Goal: Task Accomplishment & Management: Manage account settings

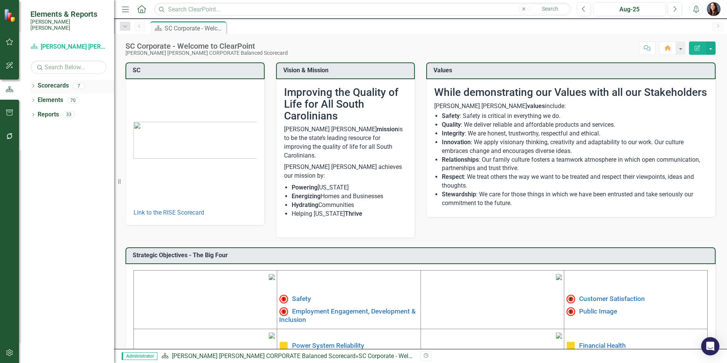
click at [32, 84] on icon "Dropdown" at bounding box center [32, 86] width 5 height 4
click at [38, 98] on icon at bounding box center [38, 100] width 2 height 4
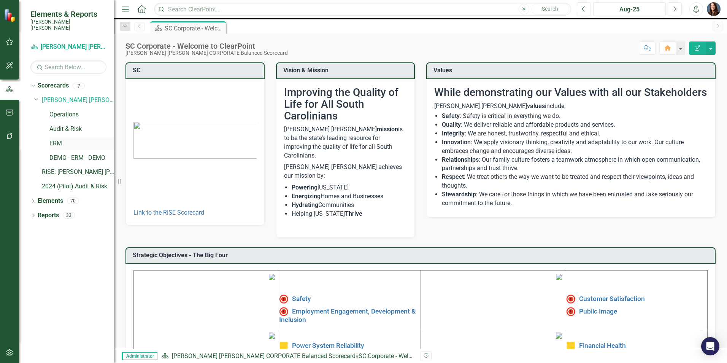
click at [56, 139] on link "ERM" at bounding box center [81, 143] width 65 height 9
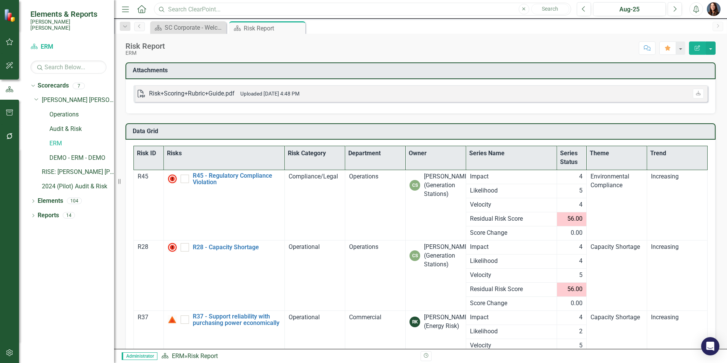
click at [187, 8] on input "text" at bounding box center [362, 9] width 417 height 13
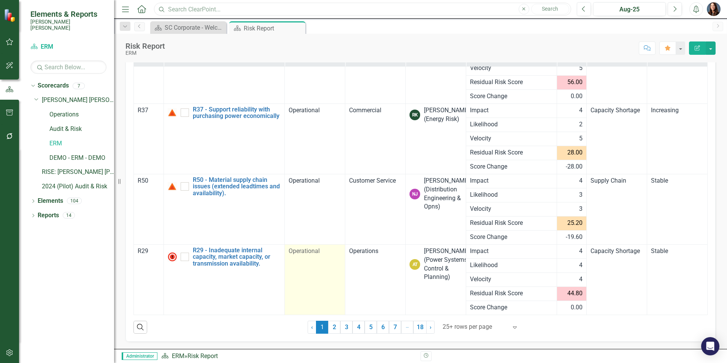
scroll to position [103, 0]
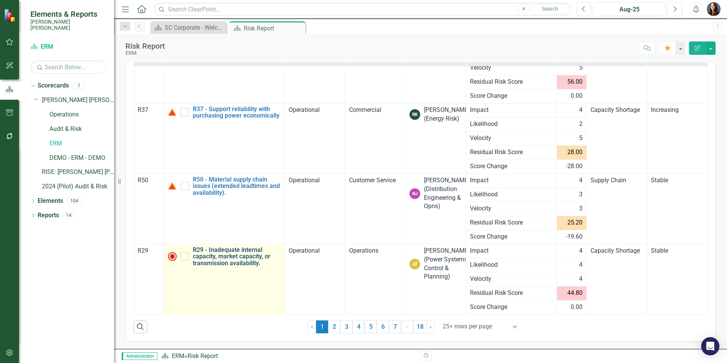
click at [238, 256] on link "R29 - Inadequate internal capacity, market capacity, or transmission availabili…" at bounding box center [237, 256] width 88 height 20
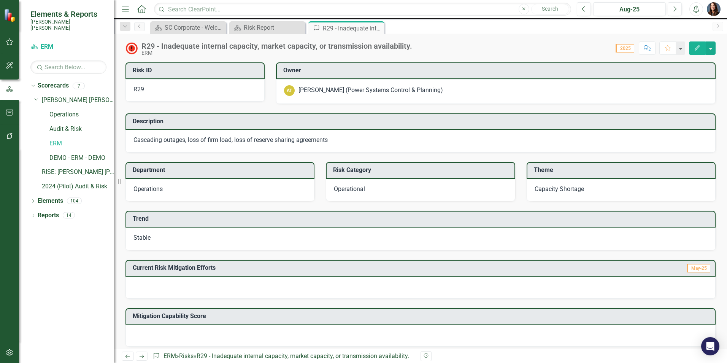
click at [147, 286] on div at bounding box center [421, 288] width 590 height 22
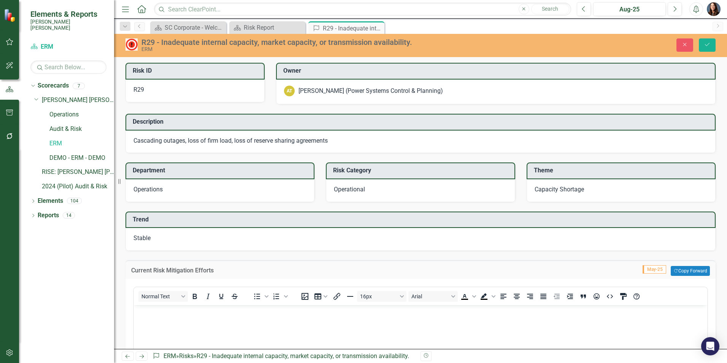
click at [146, 321] on body "Rich Text Area. Press ALT-0 for help." at bounding box center [421, 362] width 574 height 114
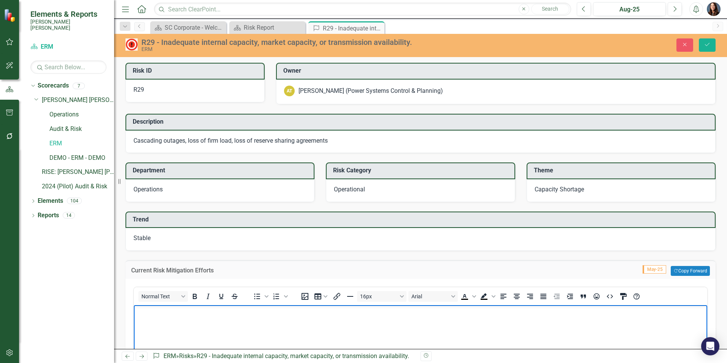
paste body "Rich Text Area. Press ALT-0 for help."
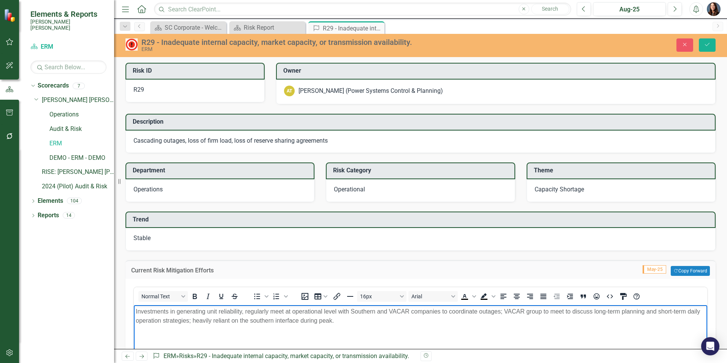
click at [141, 333] on body "Investments in generating unit reliability, regularly meet at operational level…" at bounding box center [421, 362] width 574 height 114
click at [350, 323] on p "Investments in generating unit reliability, regularly meet at operational level…" at bounding box center [421, 316] width 570 height 18
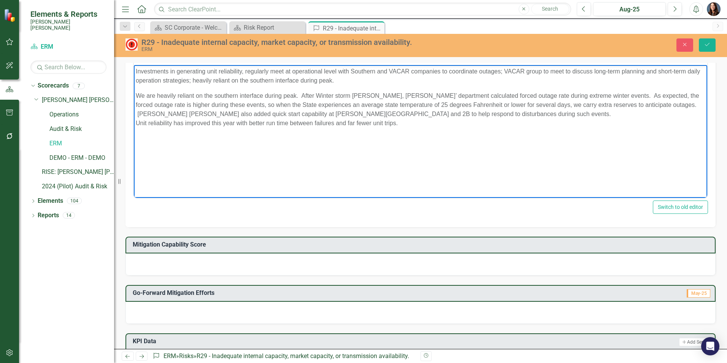
scroll to position [111, 0]
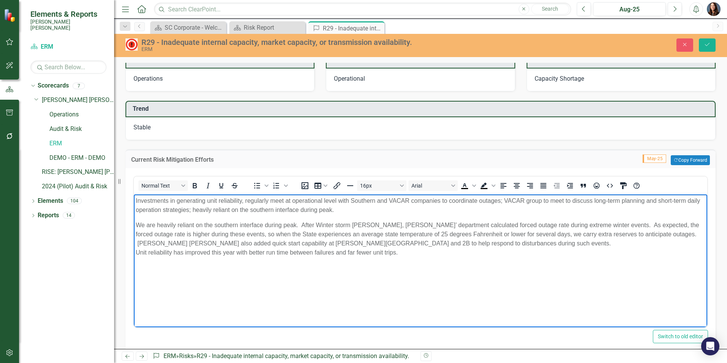
click at [141, 270] on body "Investments in generating unit reliability, regularly meet at operational level…" at bounding box center [421, 251] width 574 height 114
click at [407, 254] on p "We are heavily reliant on the southern interface during peak. After Winter stor…" at bounding box center [421, 239] width 570 height 37
click at [138, 281] on p "Rich Text Area. Press ALT-0 for help." at bounding box center [421, 282] width 570 height 9
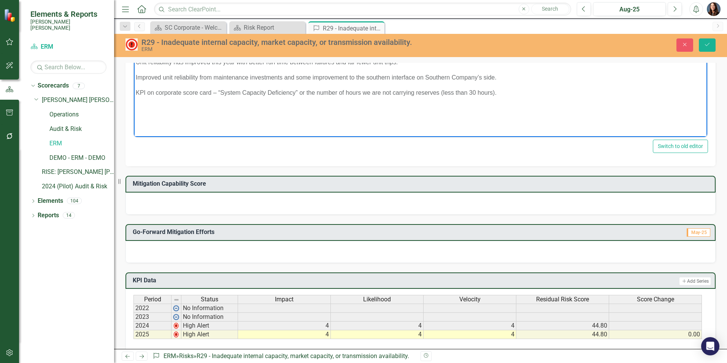
scroll to position [339, 0]
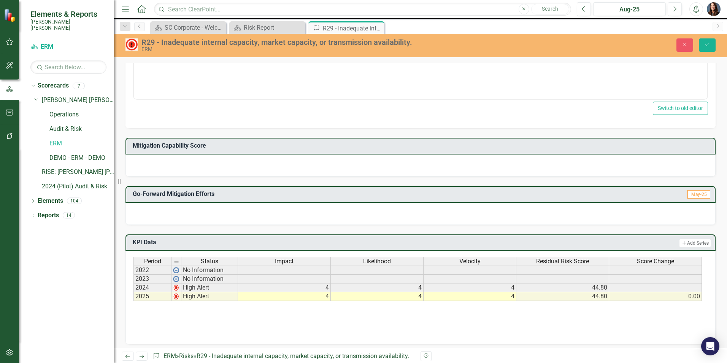
click at [175, 168] on div at bounding box center [421, 165] width 590 height 22
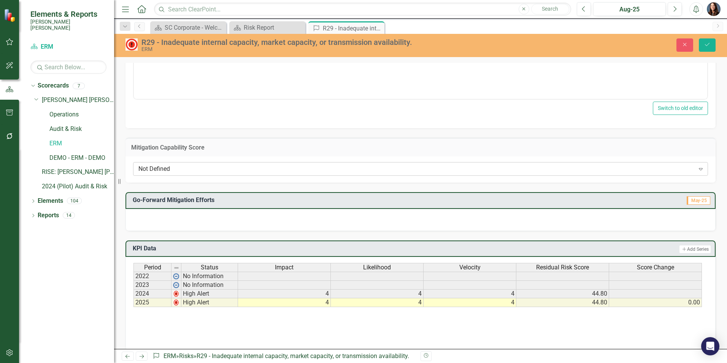
click at [175, 170] on div "Not Defined" at bounding box center [416, 169] width 556 height 9
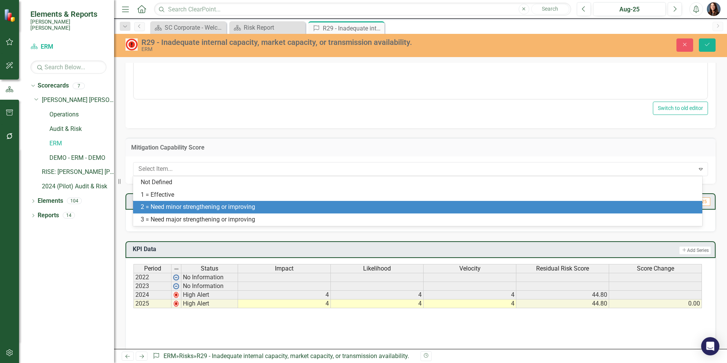
click at [177, 209] on div "2 = Need minor strengthening or improving" at bounding box center [419, 207] width 557 height 9
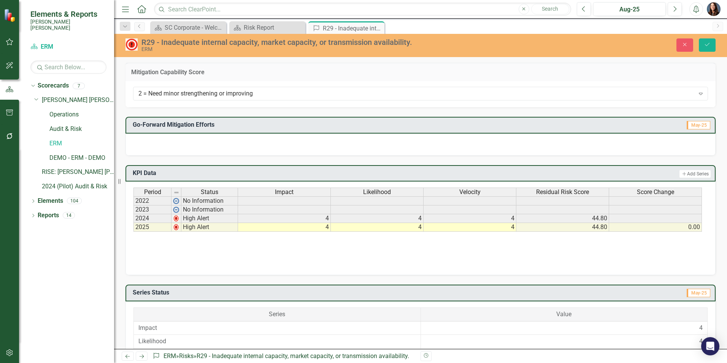
scroll to position [415, 0]
click at [161, 141] on div at bounding box center [421, 144] width 590 height 22
click at [148, 148] on div at bounding box center [421, 144] width 590 height 22
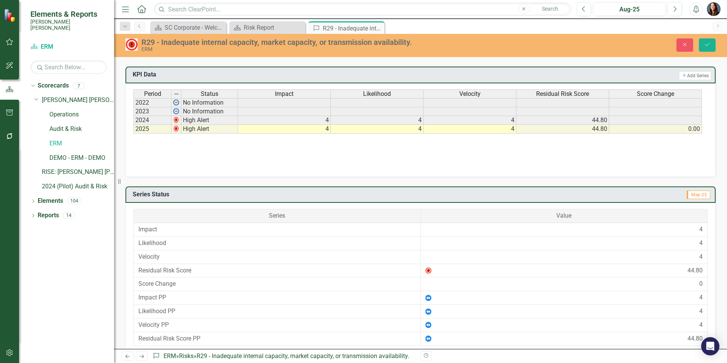
scroll to position [741, 0]
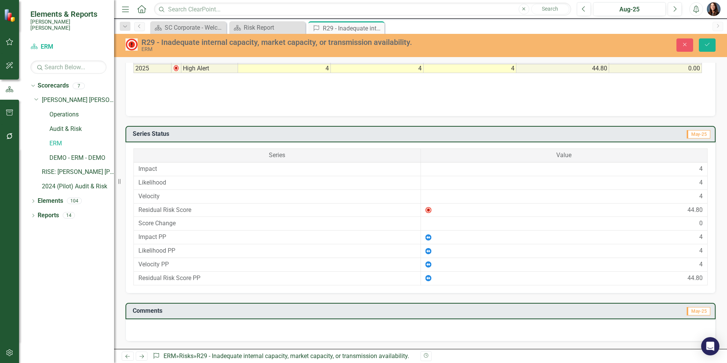
click at [145, 326] on div at bounding box center [421, 330] width 590 height 22
click at [141, 333] on div at bounding box center [421, 330] width 590 height 22
click at [141, 332] on div at bounding box center [421, 330] width 590 height 22
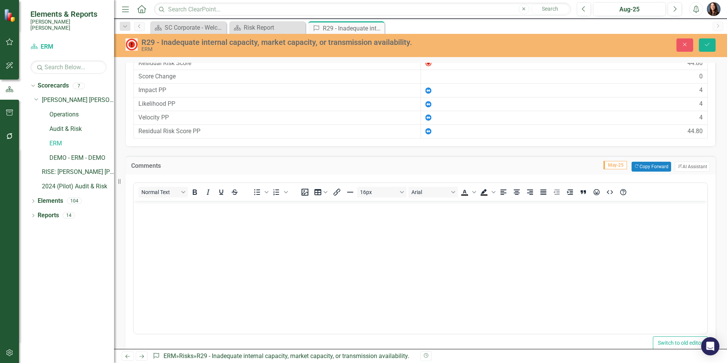
scroll to position [909, 0]
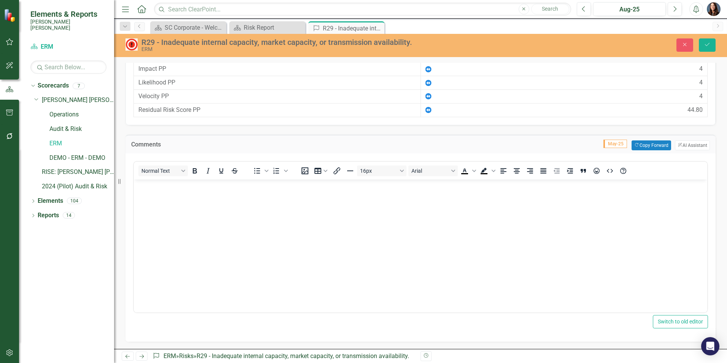
click at [153, 201] on body "Rich Text Area. Press ALT-0 for help." at bounding box center [421, 236] width 574 height 114
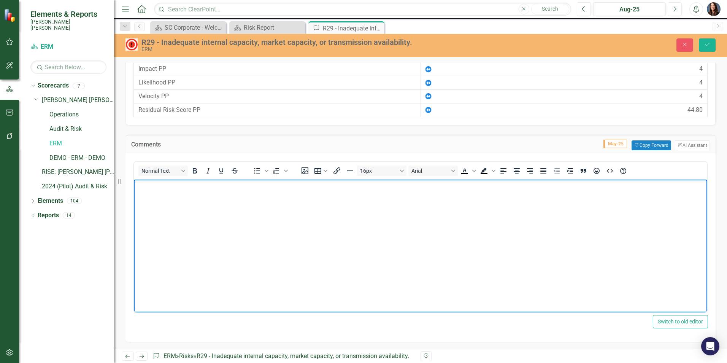
paste body "Rich Text Area. Press ALT-0 for help."
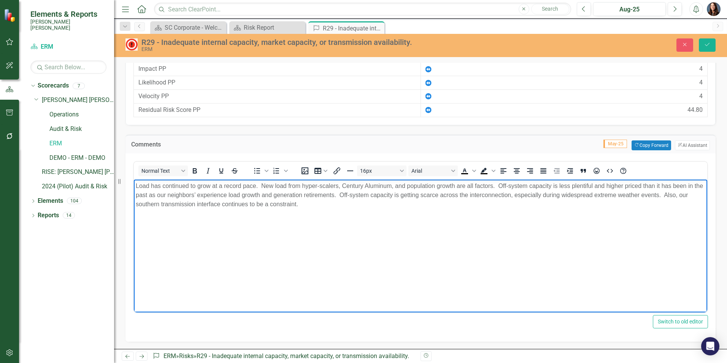
click at [151, 224] on body "Load has continued to grow at a record pace. New load from hyper-scalers, Centu…" at bounding box center [421, 236] width 574 height 114
click at [328, 203] on p "Load has continued to grow at a record pace. New load from hyper-scalers, Centu…" at bounding box center [421, 194] width 570 height 27
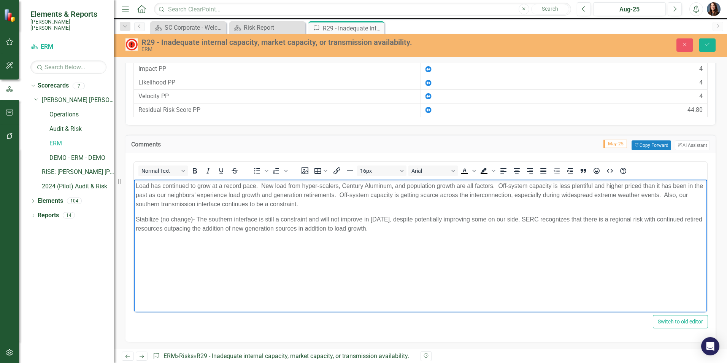
click at [384, 255] on body "Load has continued to grow at a record pace. New load from hyper-scalers, Centu…" at bounding box center [421, 236] width 574 height 114
click at [706, 45] on icon "Save" at bounding box center [707, 44] width 7 height 5
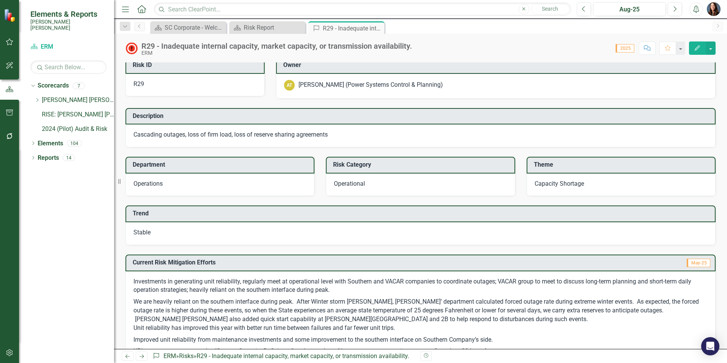
scroll to position [0, 0]
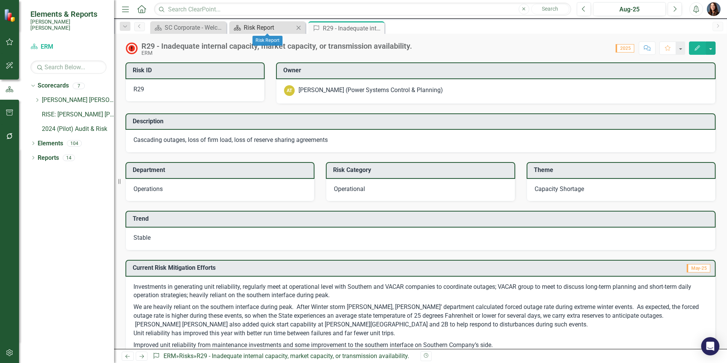
click at [256, 28] on div "Risk Report" at bounding box center [269, 28] width 50 height 10
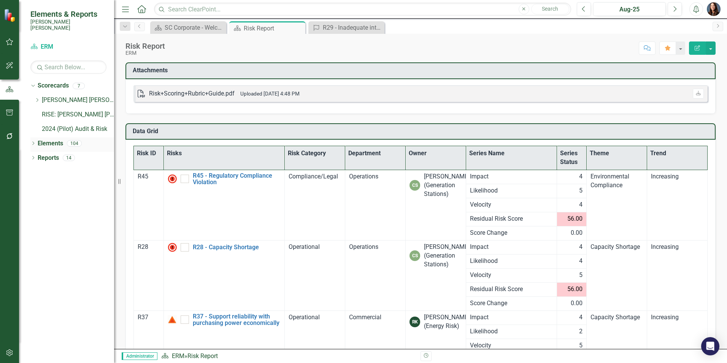
click at [33, 142] on icon "Dropdown" at bounding box center [32, 144] width 5 height 4
click at [57, 211] on link "Risk Risk" at bounding box center [52, 215] width 22 height 9
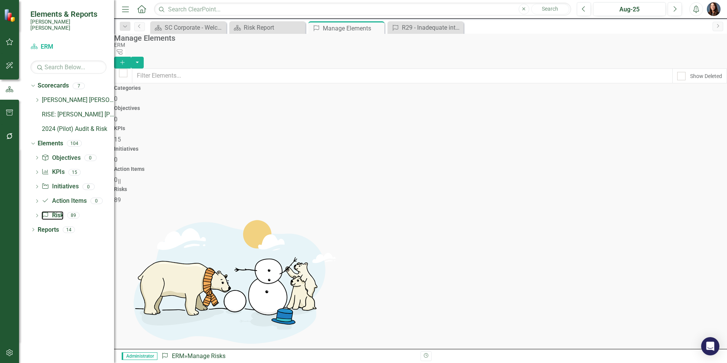
scroll to position [1921, 0]
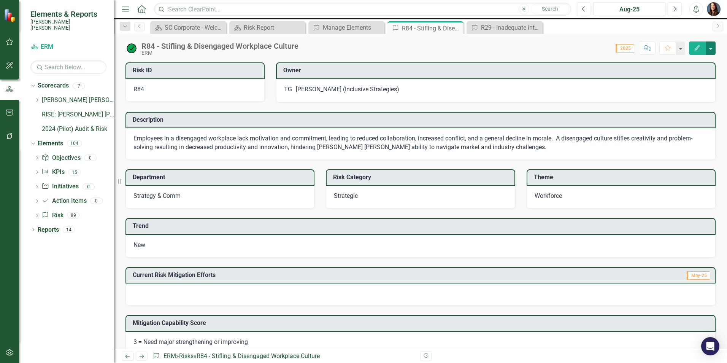
click at [712, 48] on button "button" at bounding box center [711, 47] width 10 height 13
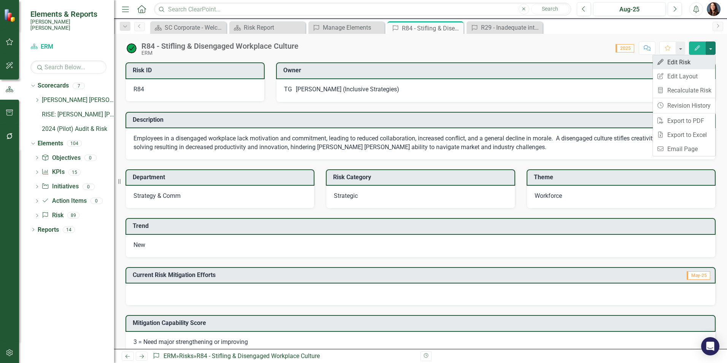
click at [682, 61] on link "Edit Edit Risk" at bounding box center [684, 62] width 62 height 14
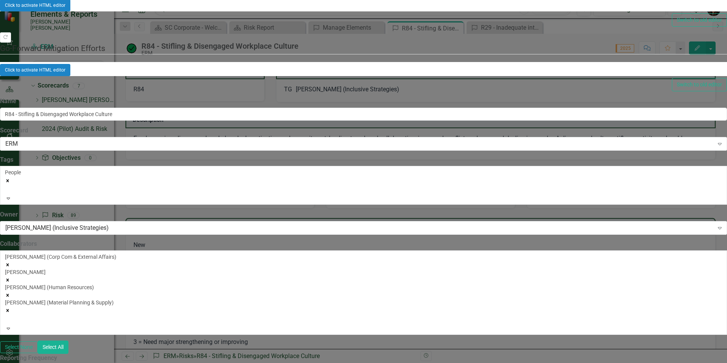
click at [10, 178] on icon "Remove [object Object]" at bounding box center [7, 180] width 5 height 5
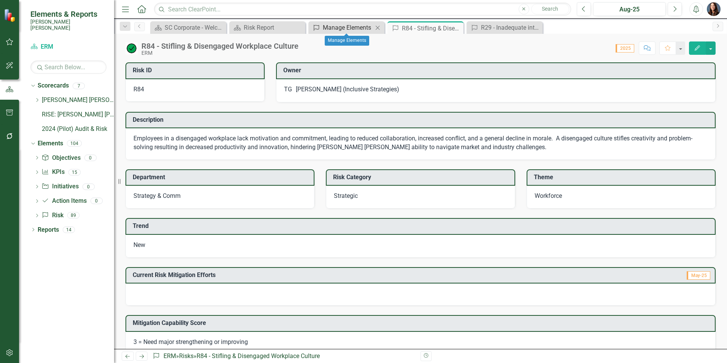
click at [347, 27] on div "Manage Elements" at bounding box center [348, 28] width 50 height 10
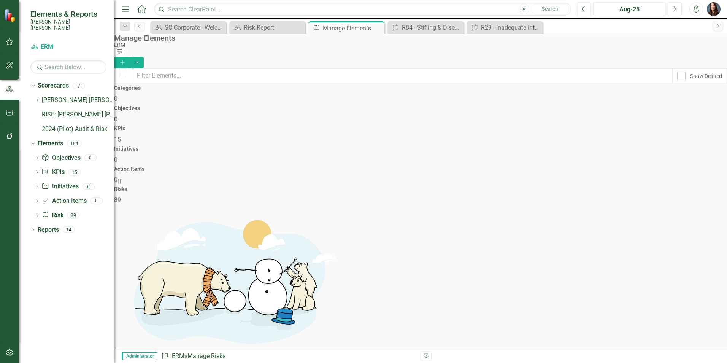
scroll to position [1921, 0]
click at [671, 229] on link "Edit Edit Risk" at bounding box center [680, 227] width 60 height 14
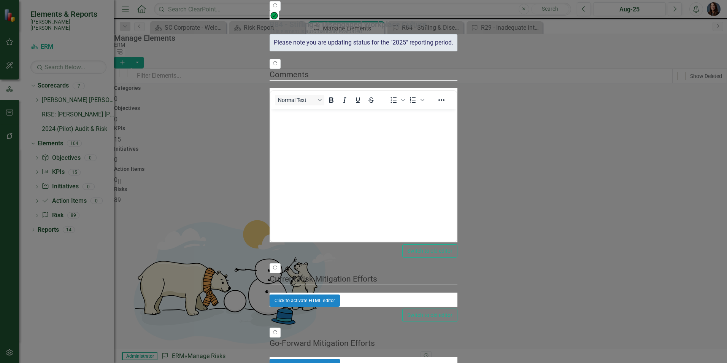
scroll to position [0, 0]
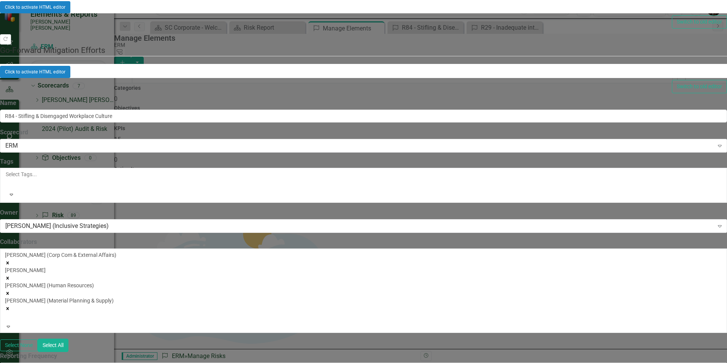
click at [7, 179] on div at bounding box center [6, 183] width 1 height 9
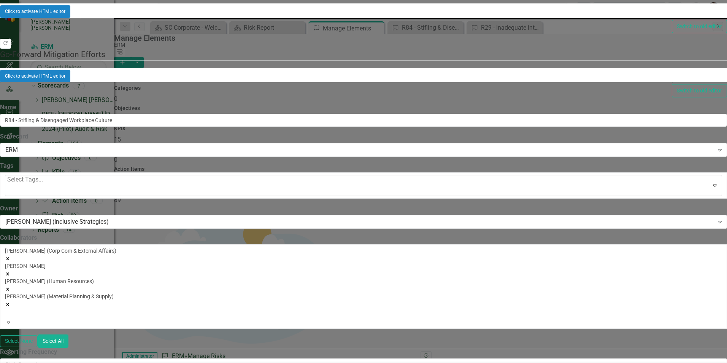
scroll to position [114, 0]
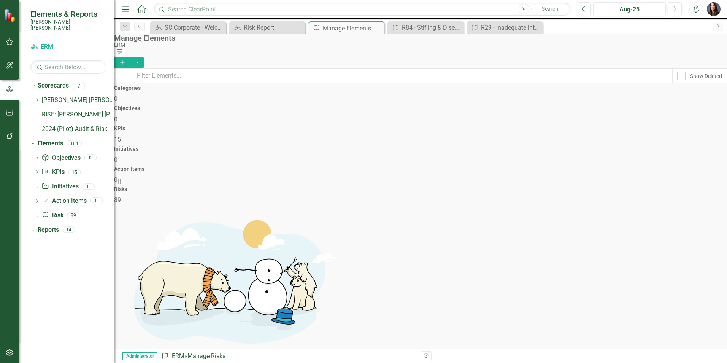
scroll to position [1921, 0]
click at [669, 275] on link "Edit Edit Risk" at bounding box center [680, 275] width 60 height 14
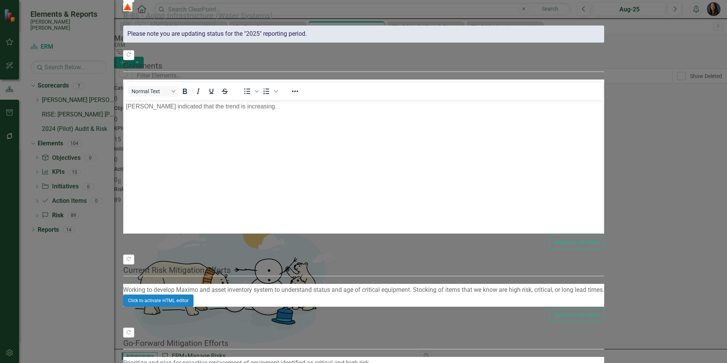
scroll to position [0, 0]
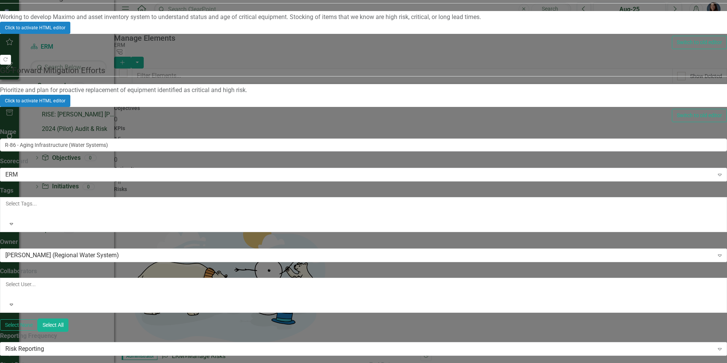
click at [7, 208] on div at bounding box center [6, 212] width 1 height 9
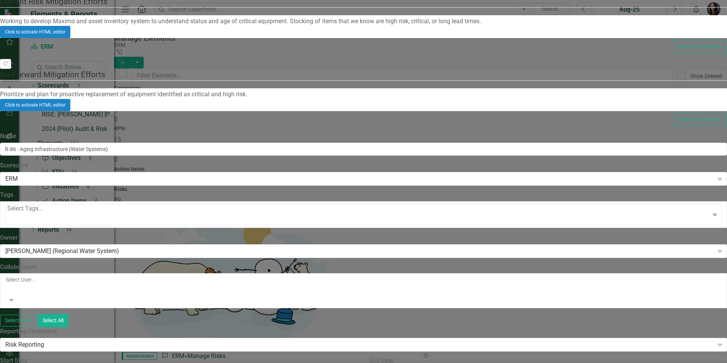
scroll to position [114, 0]
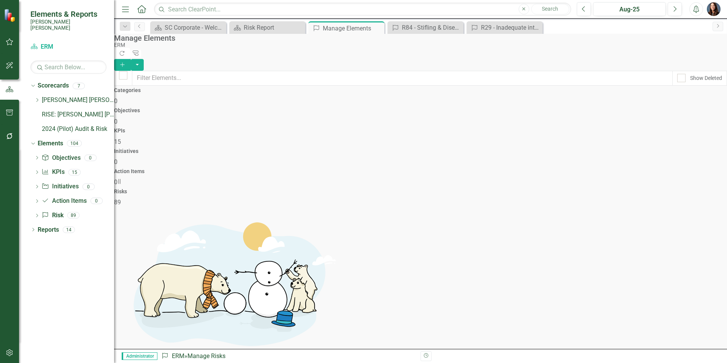
scroll to position [1921, 0]
click at [674, 301] on link "Edit Edit Risk" at bounding box center [680, 299] width 60 height 14
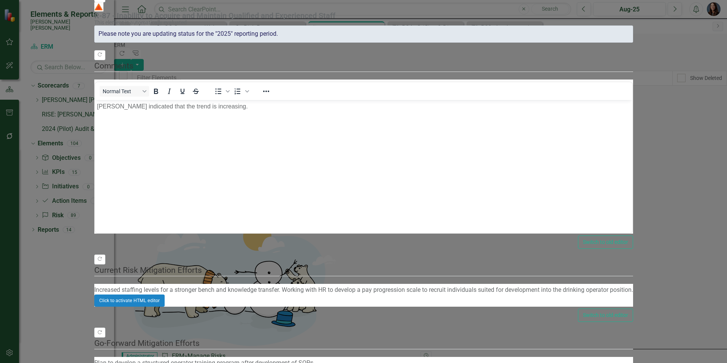
scroll to position [0, 0]
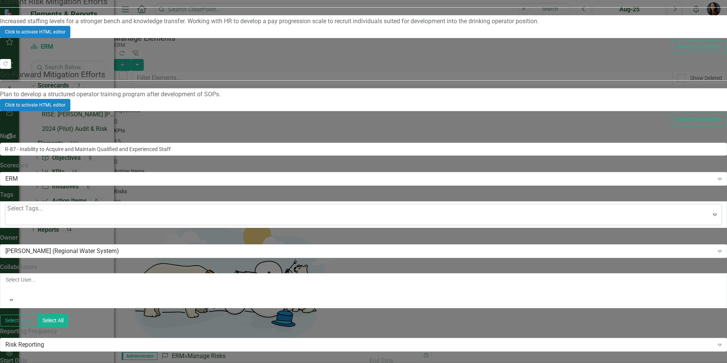
click at [9, 214] on div at bounding box center [8, 219] width 2 height 10
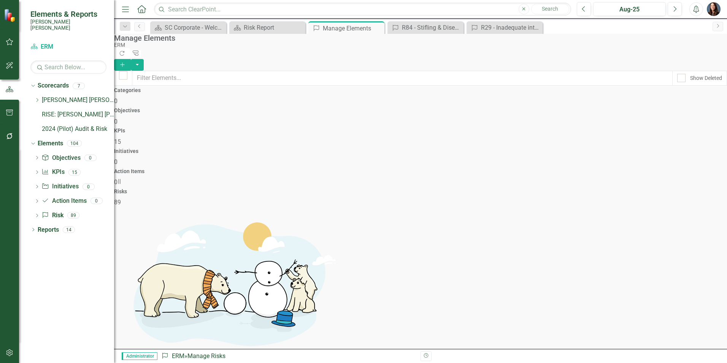
scroll to position [1921, 0]
click at [672, 281] on link "Edit Edit Risk" at bounding box center [680, 280] width 60 height 14
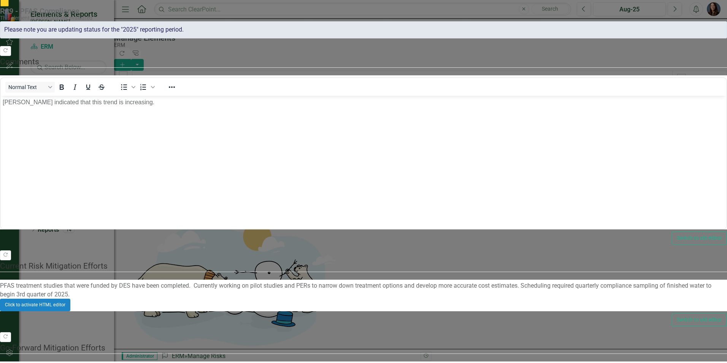
scroll to position [0, 0]
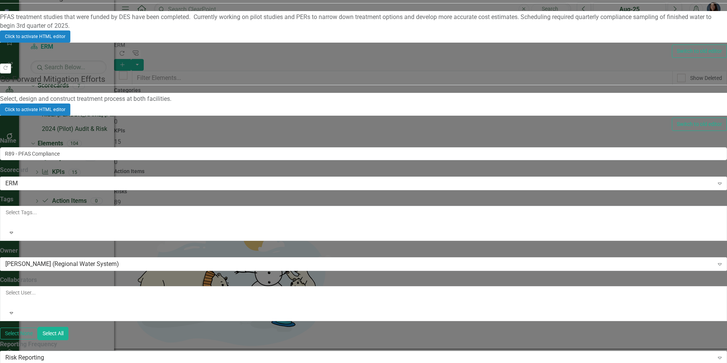
click at [7, 217] on div at bounding box center [6, 221] width 1 height 9
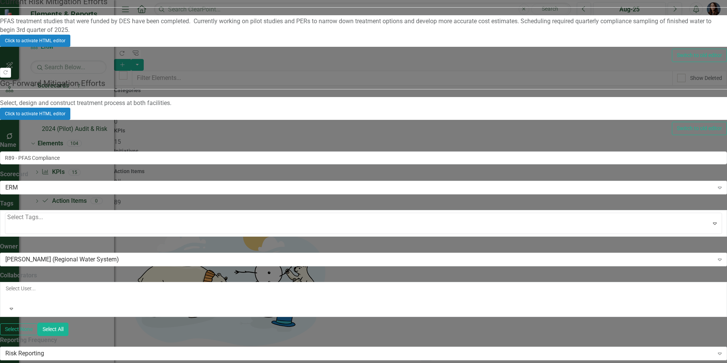
scroll to position [135, 0]
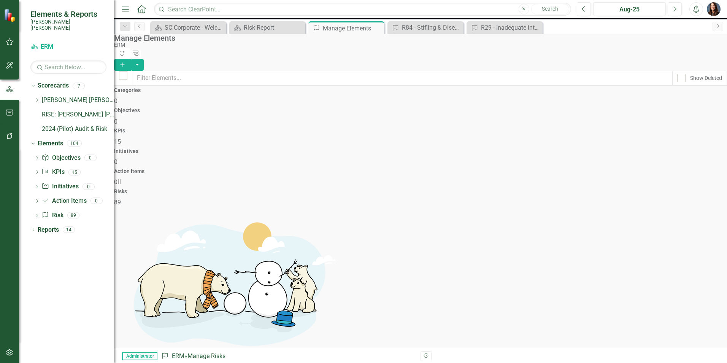
scroll to position [1921, 0]
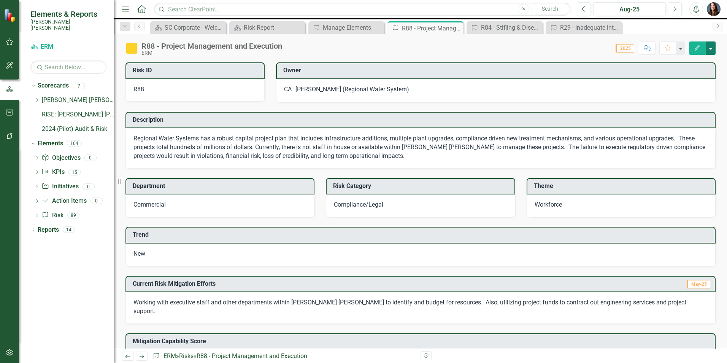
click at [710, 53] on button "button" at bounding box center [711, 47] width 10 height 13
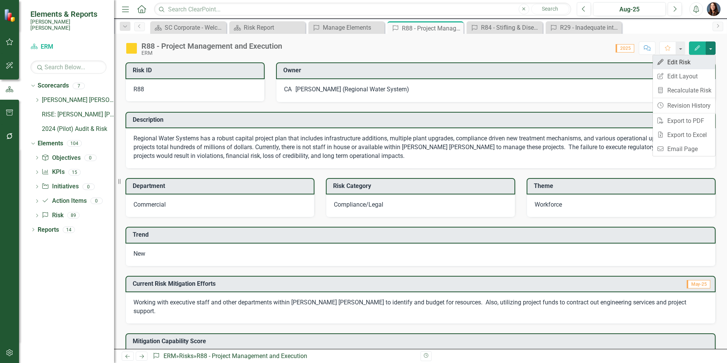
click at [688, 63] on link "Edit Edit Risk" at bounding box center [684, 62] width 62 height 14
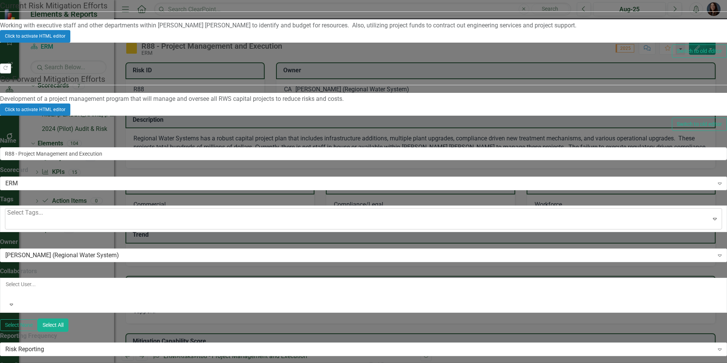
click at [9, 218] on div at bounding box center [8, 223] width 2 height 10
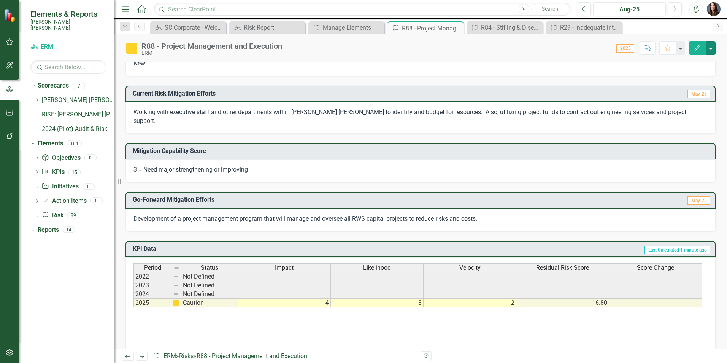
scroll to position [0, 0]
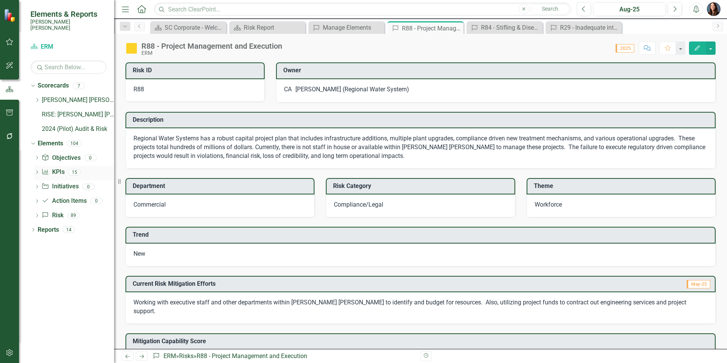
click at [55, 168] on link "KPI KPIs" at bounding box center [52, 172] width 23 height 9
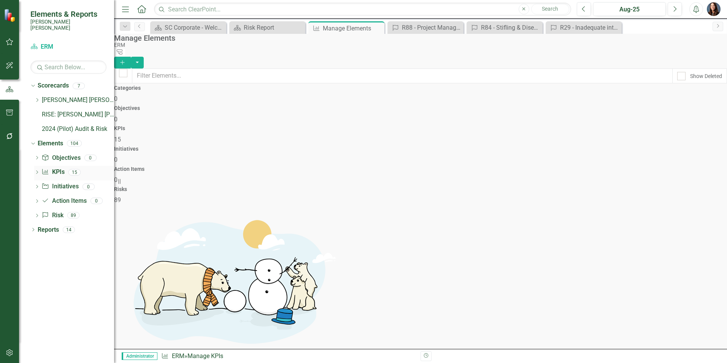
checkbox input "false"
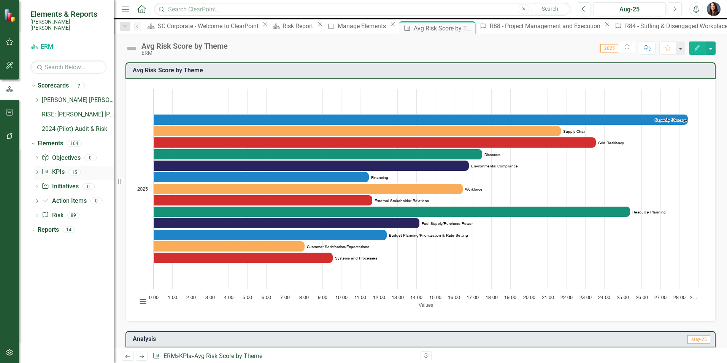
click at [39, 171] on icon "Dropdown" at bounding box center [36, 173] width 5 height 4
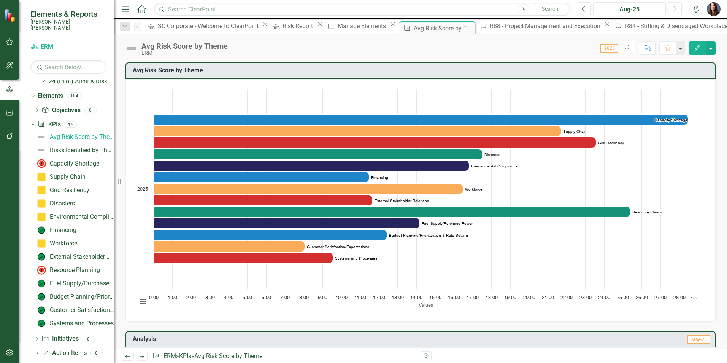
scroll to position [68, 0]
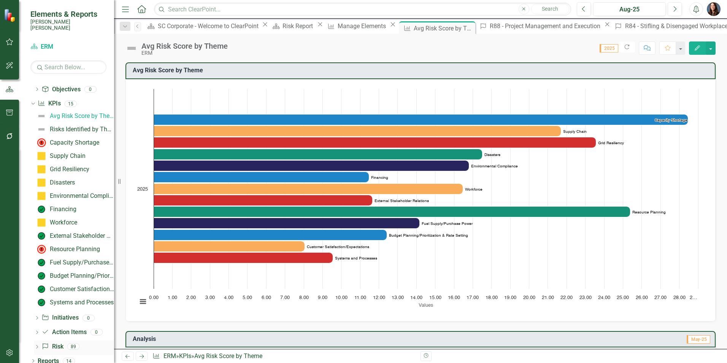
click at [37, 345] on icon "Dropdown" at bounding box center [36, 347] width 5 height 4
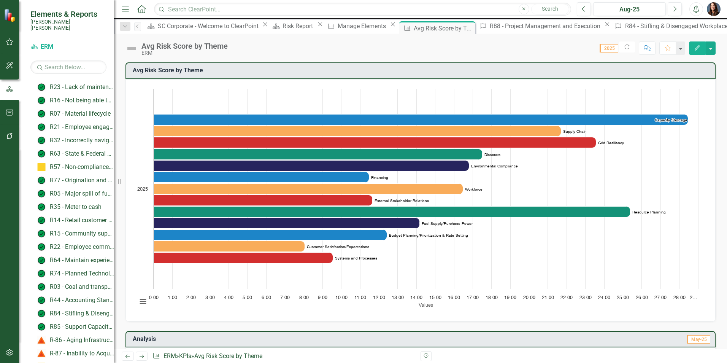
scroll to position [1054, 0]
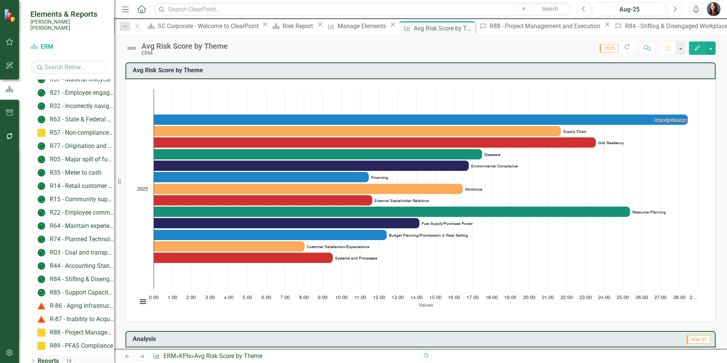
click at [33, 359] on icon "Dropdown" at bounding box center [32, 361] width 5 height 4
click at [40, 357] on link "Reports" at bounding box center [48, 361] width 21 height 9
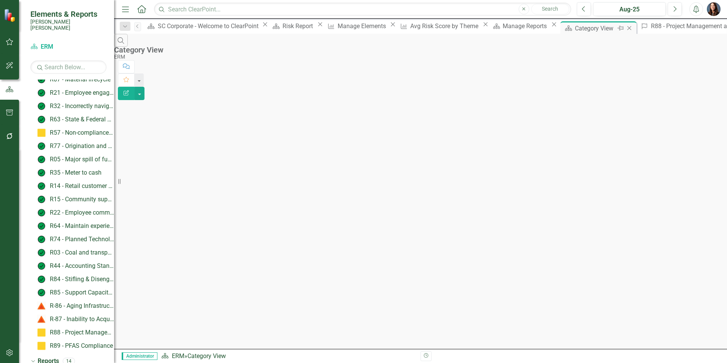
click at [626, 30] on icon "Close" at bounding box center [630, 28] width 8 height 6
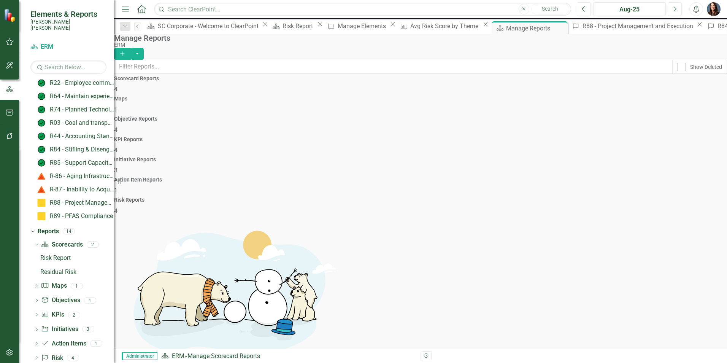
scroll to position [1192, 0]
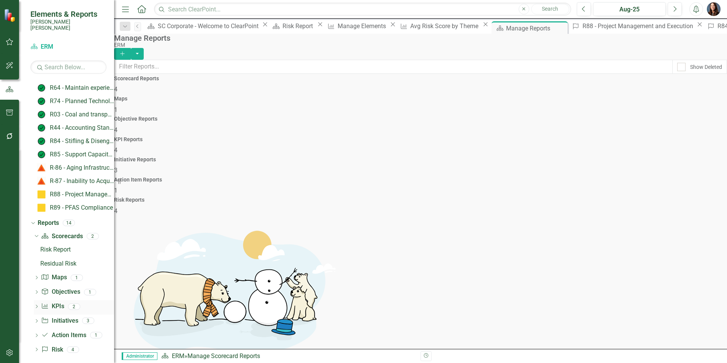
click at [37, 305] on icon "Dropdown" at bounding box center [36, 307] width 5 height 4
click at [56, 289] on div "Averages by Theme" at bounding box center [77, 292] width 74 height 7
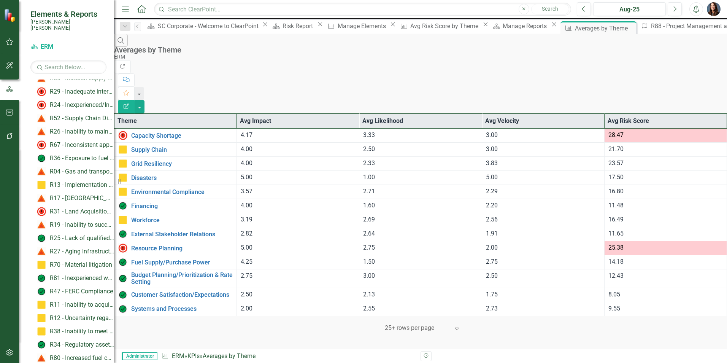
scroll to position [170, 0]
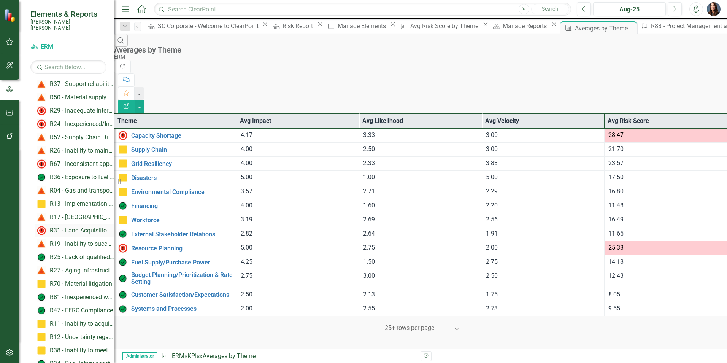
click at [83, 227] on div "R31 - Land Acquisition for generation, electric transmission, water transmissio…" at bounding box center [82, 230] width 64 height 7
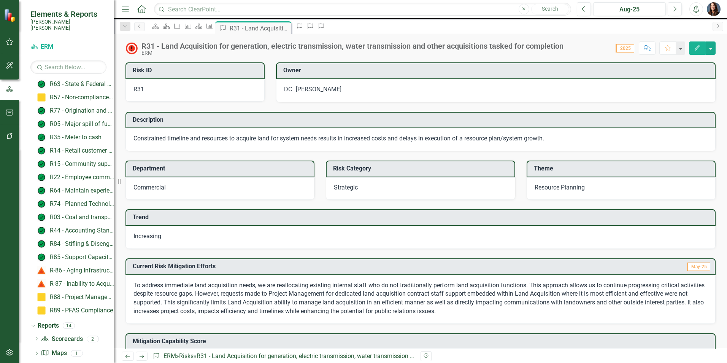
scroll to position [1103, 0]
click at [79, 280] on div "R88 - Project Management and Execution" at bounding box center [82, 283] width 64 height 7
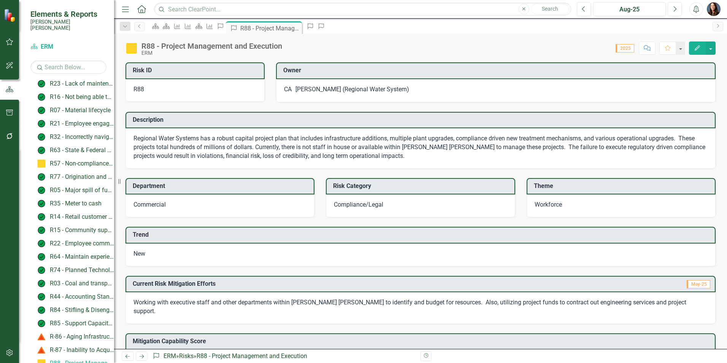
click at [548, 207] on span "Workforce" at bounding box center [548, 204] width 27 height 7
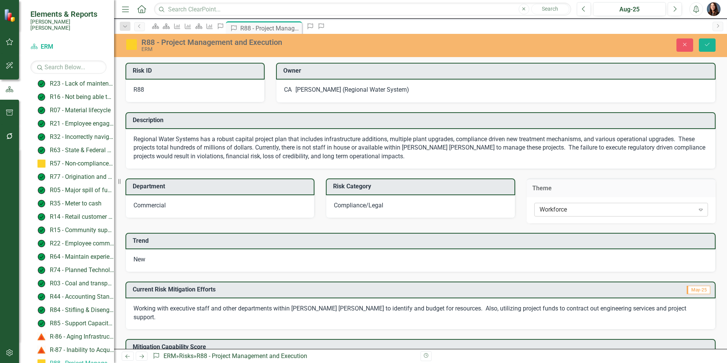
click at [554, 211] on div "Workforce" at bounding box center [617, 209] width 155 height 9
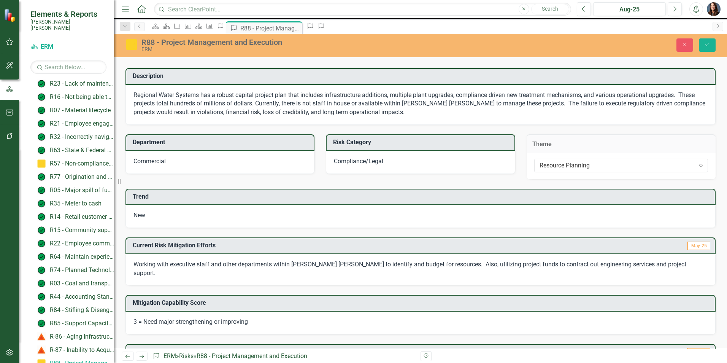
scroll to position [0, 0]
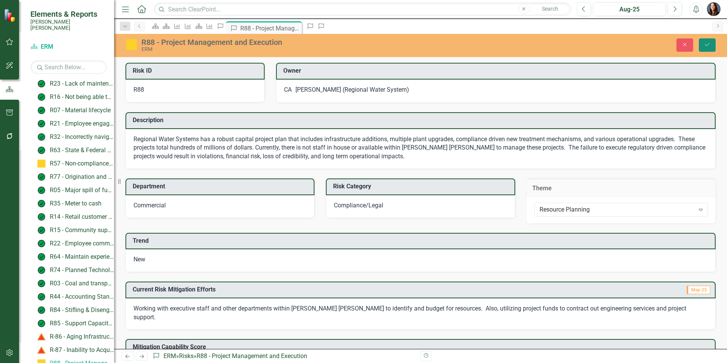
drag, startPoint x: 706, startPoint y: 44, endPoint x: 706, endPoint y: 48, distance: 4.2
click at [706, 44] on icon "Save" at bounding box center [707, 44] width 7 height 5
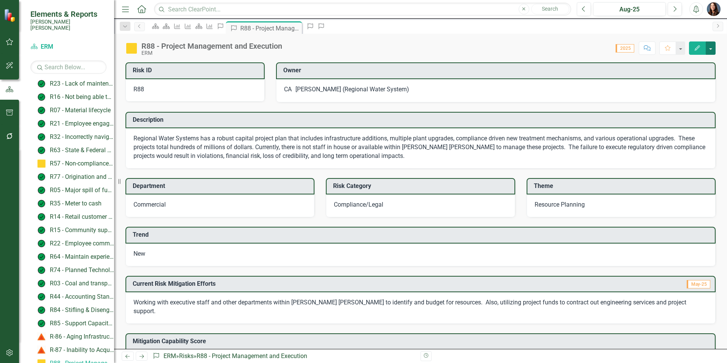
click at [713, 49] on button "button" at bounding box center [711, 47] width 10 height 13
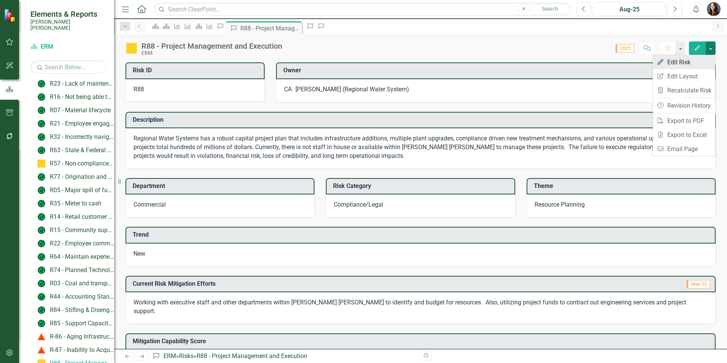
click at [673, 62] on link "Edit Edit Risk" at bounding box center [684, 62] width 62 height 14
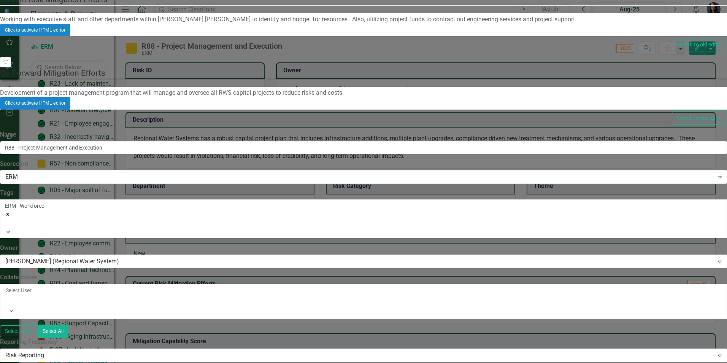
click at [10, 211] on icon "Remove [object Object]" at bounding box center [7, 213] width 5 height 5
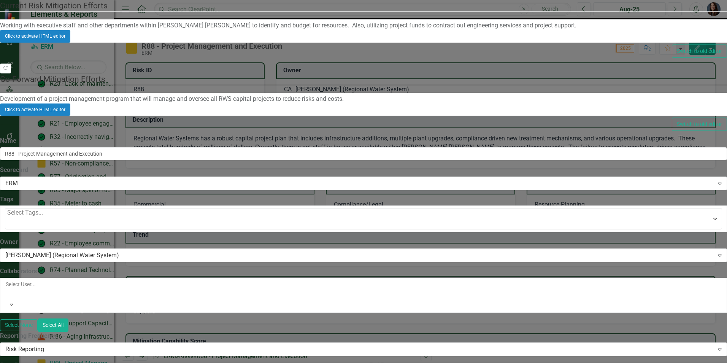
drag, startPoint x: 703, startPoint y: 103, endPoint x: 698, endPoint y: 103, distance: 4.9
click at [708, 213] on div "Expand" at bounding box center [715, 219] width 14 height 12
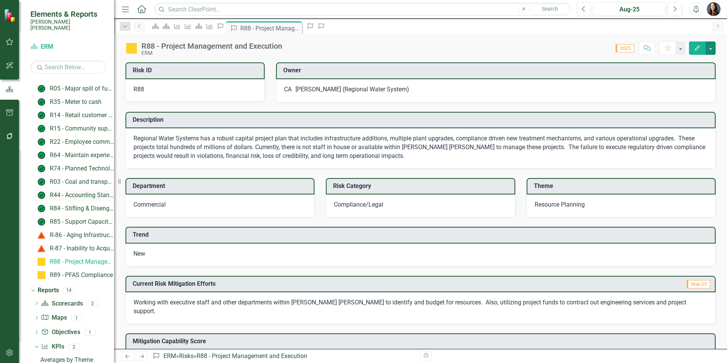
scroll to position [1192, 0]
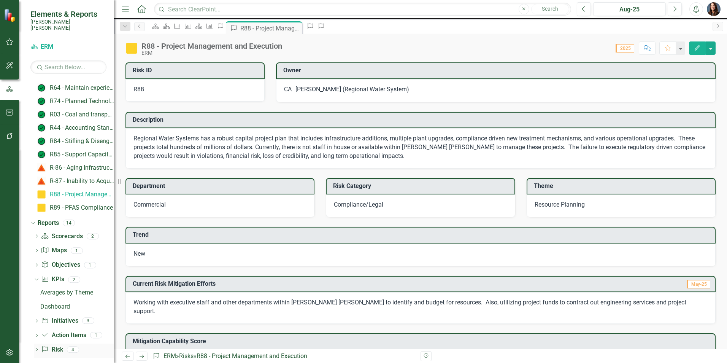
click at [37, 348] on icon at bounding box center [37, 349] width 2 height 3
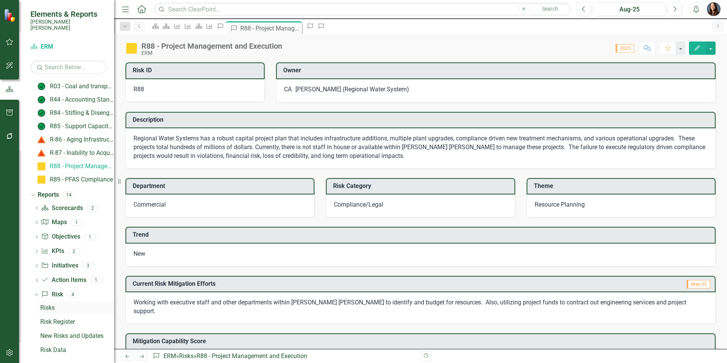
click at [49, 304] on div "Risks" at bounding box center [77, 307] width 74 height 7
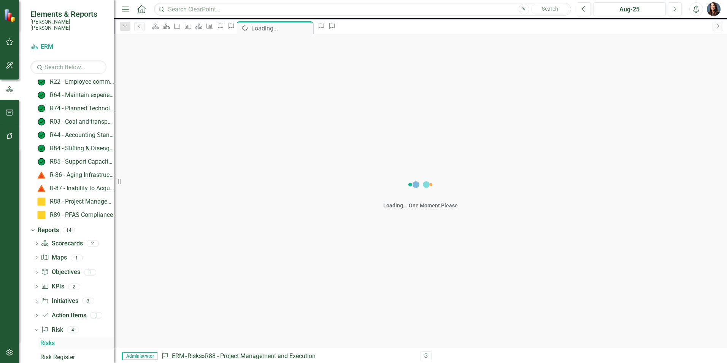
scroll to position [1164, 0]
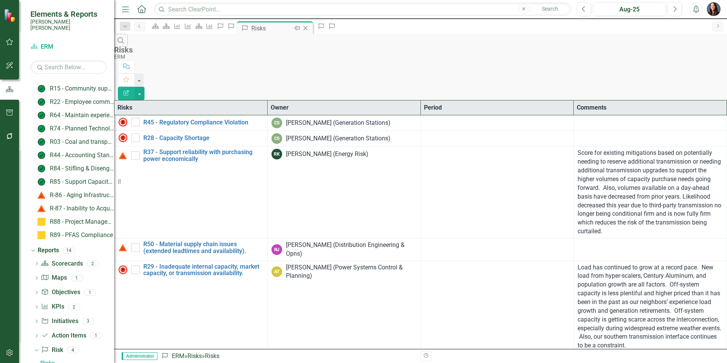
click at [309, 27] on icon "Close" at bounding box center [306, 28] width 8 height 6
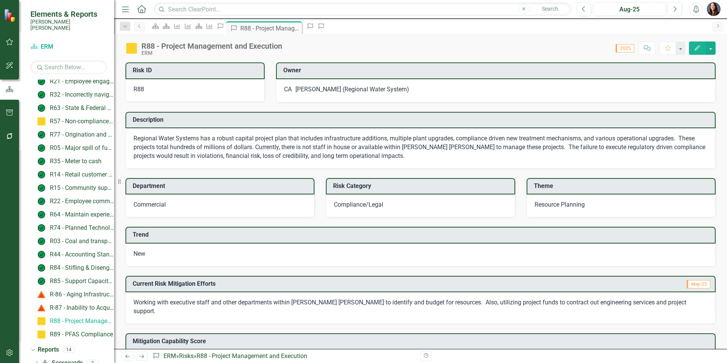
scroll to position [1023, 0]
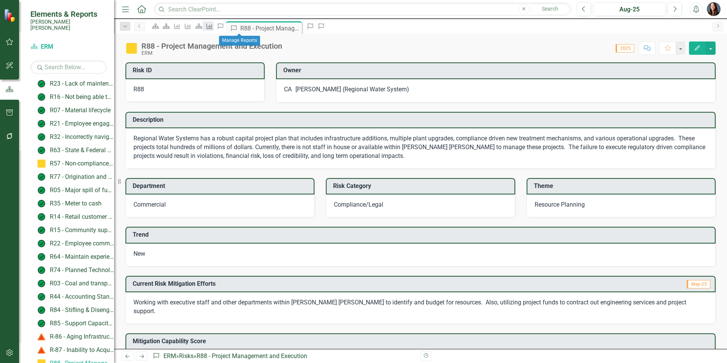
click at [213, 29] on icon "KPI" at bounding box center [210, 26] width 8 height 6
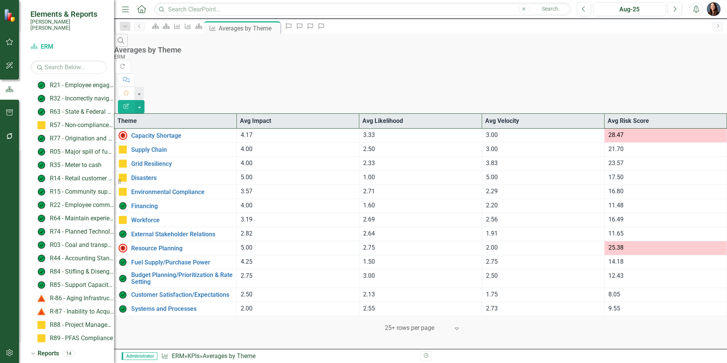
scroll to position [1121, 0]
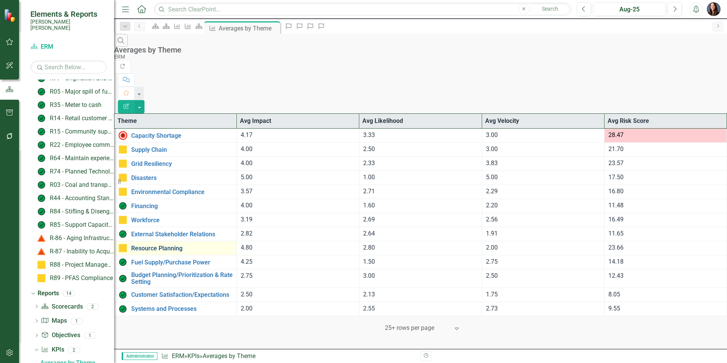
click at [176, 245] on link "Resource Planning" at bounding box center [182, 248] width 102 height 7
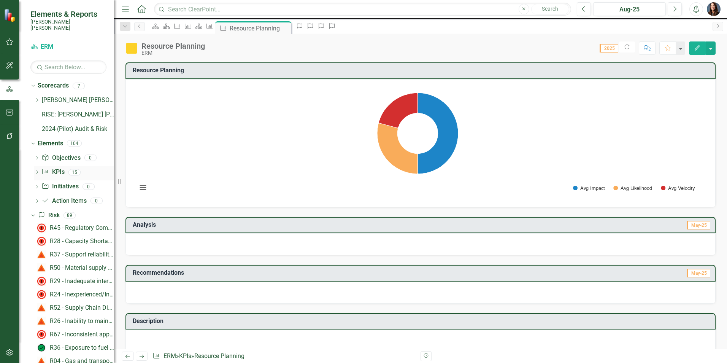
click at [38, 171] on icon "Dropdown" at bounding box center [36, 173] width 5 height 4
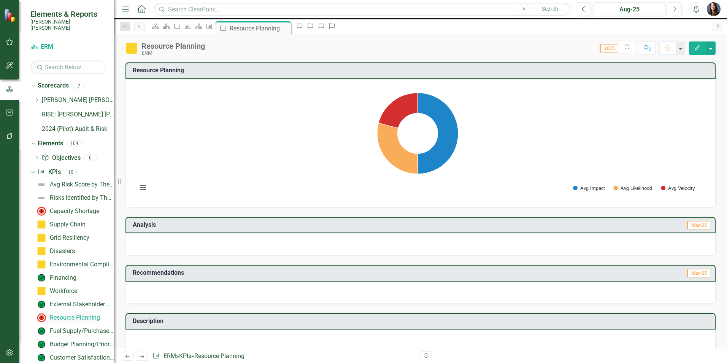
click at [66, 314] on div "Resource Planning" at bounding box center [75, 317] width 50 height 7
click at [65, 314] on div "Resource Planning" at bounding box center [75, 317] width 50 height 7
click at [288, 30] on icon "Close" at bounding box center [284, 28] width 8 height 6
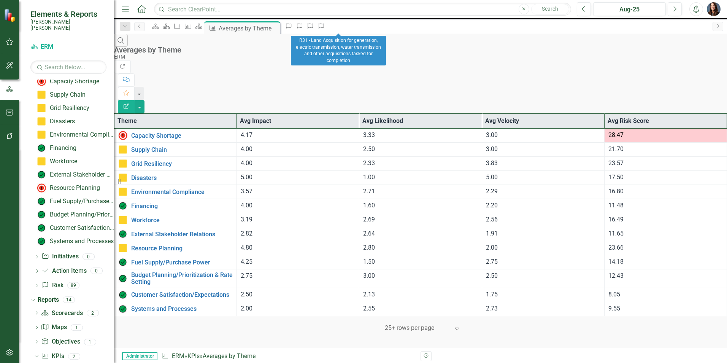
scroll to position [136, 0]
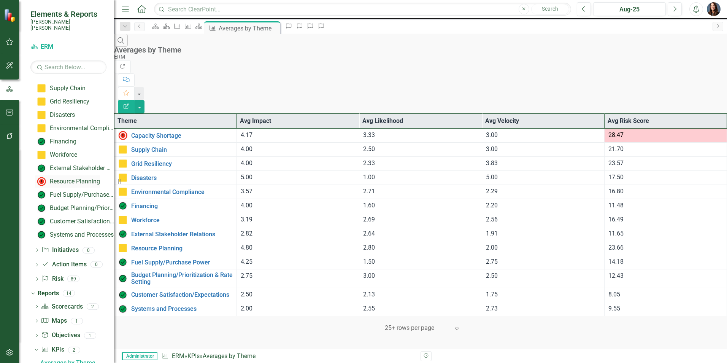
click at [75, 178] on div "Resource Planning" at bounding box center [75, 181] width 50 height 7
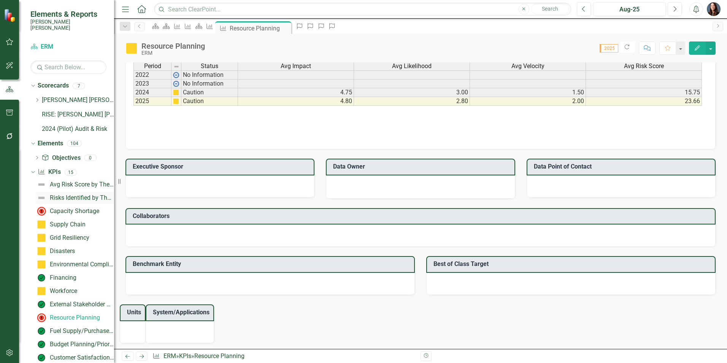
click at [76, 194] on div "Risks Identified by Theme" at bounding box center [82, 197] width 64 height 7
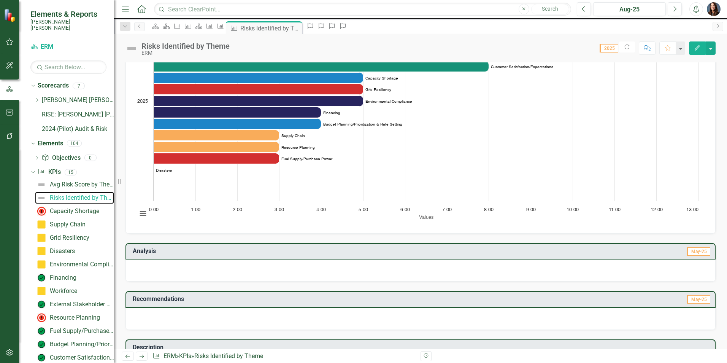
scroll to position [88, 0]
click at [34, 169] on icon "Dropdown" at bounding box center [32, 171] width 4 height 5
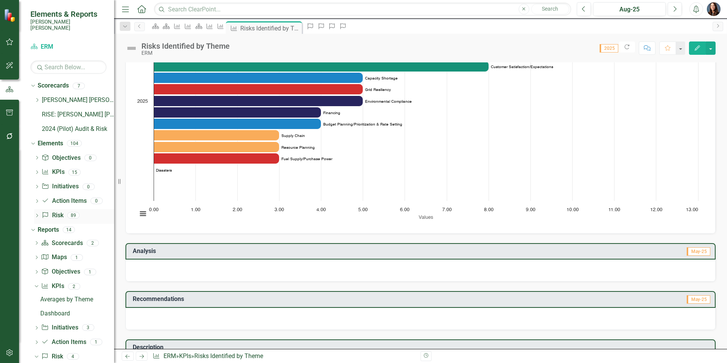
click at [37, 214] on icon "Dropdown" at bounding box center [36, 216] width 5 height 4
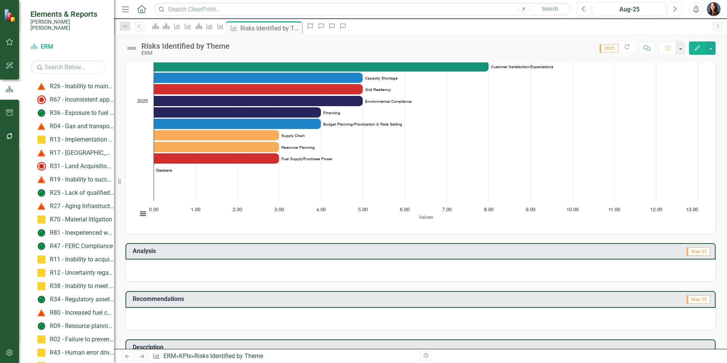
scroll to position [266, 0]
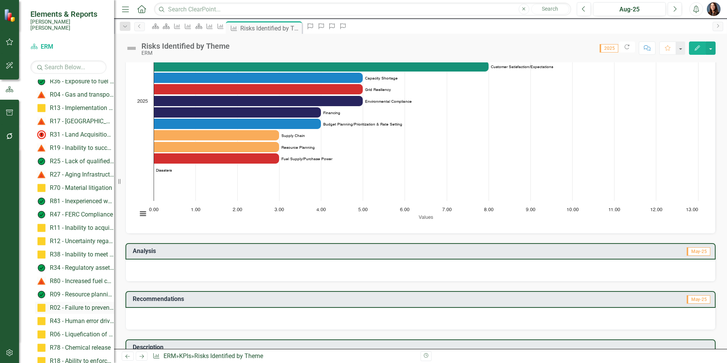
click at [87, 304] on div "R02 - Failure to prevent individual or group attacks on Bulk Electric System si…" at bounding box center [82, 307] width 64 height 7
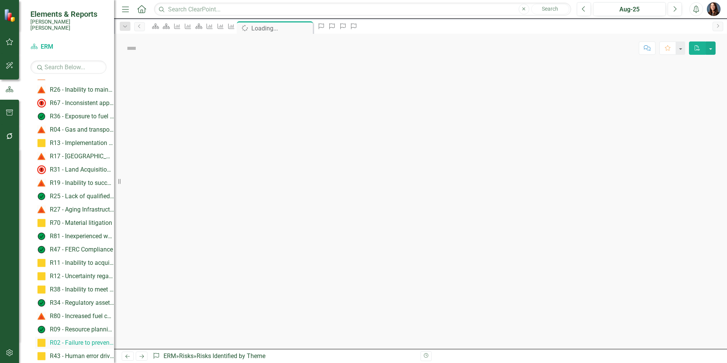
scroll to position [211, 0]
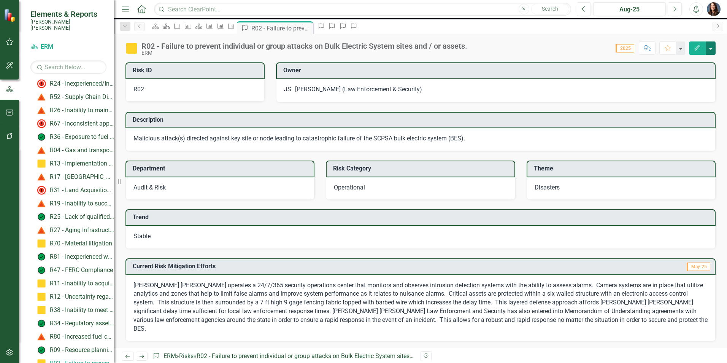
click at [712, 49] on button "button" at bounding box center [711, 47] width 10 height 13
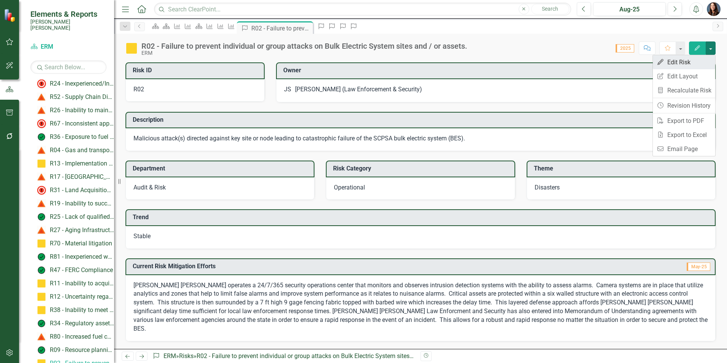
click at [682, 63] on link "Edit Edit Risk" at bounding box center [684, 62] width 62 height 14
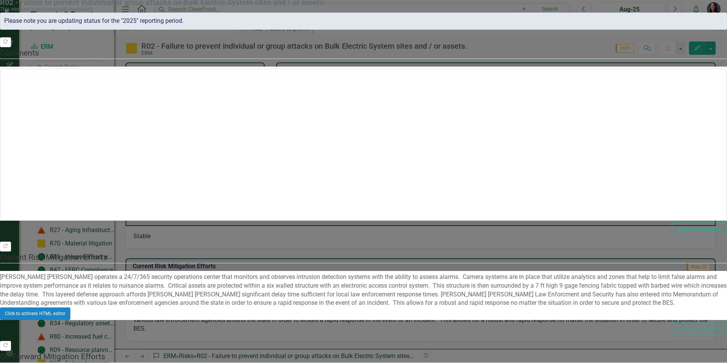
scroll to position [0, 0]
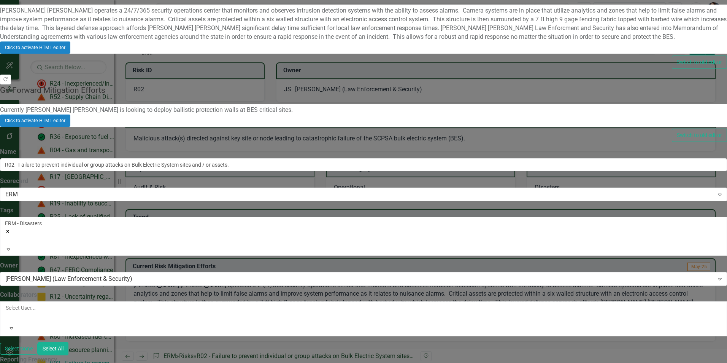
scroll to position [267, 0]
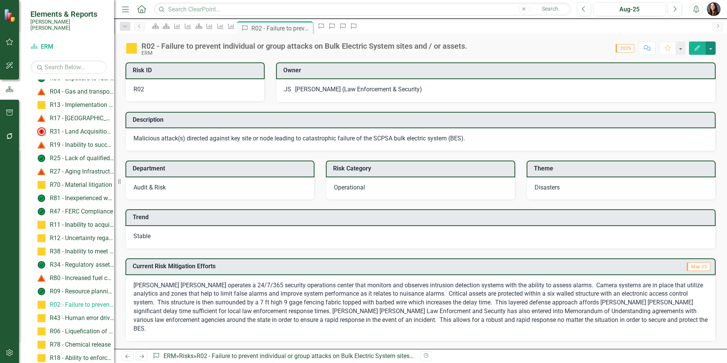
scroll to position [287, 0]
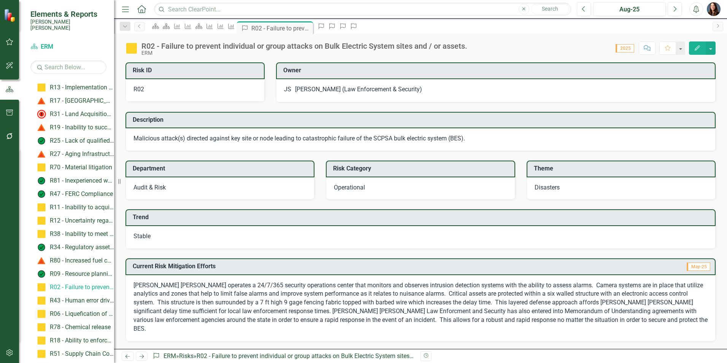
click at [86, 310] on div "R06 - Liquefication of earthen structures." at bounding box center [82, 313] width 64 height 7
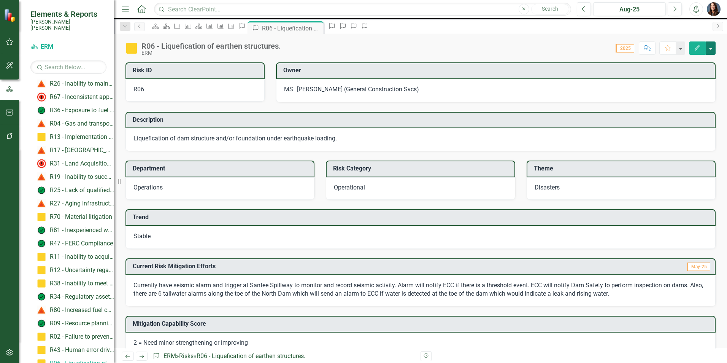
click at [709, 47] on button "button" at bounding box center [711, 47] width 10 height 13
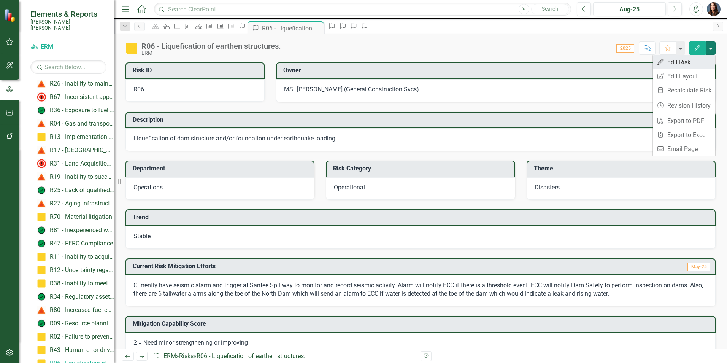
click at [677, 64] on link "Edit Edit Risk" at bounding box center [684, 62] width 62 height 14
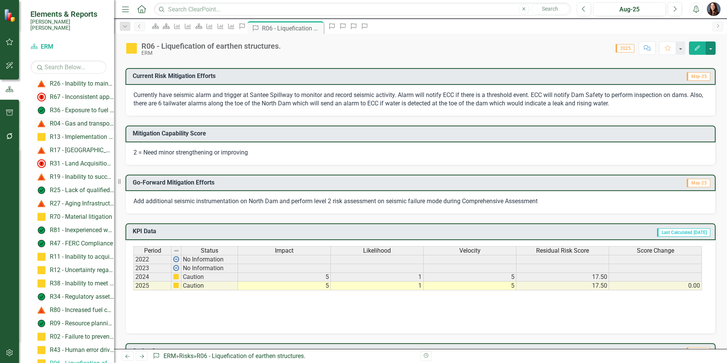
scroll to position [9, 0]
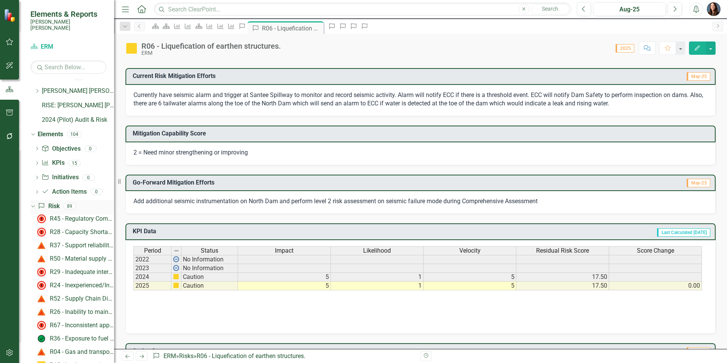
click at [34, 203] on icon "Dropdown" at bounding box center [32, 205] width 4 height 5
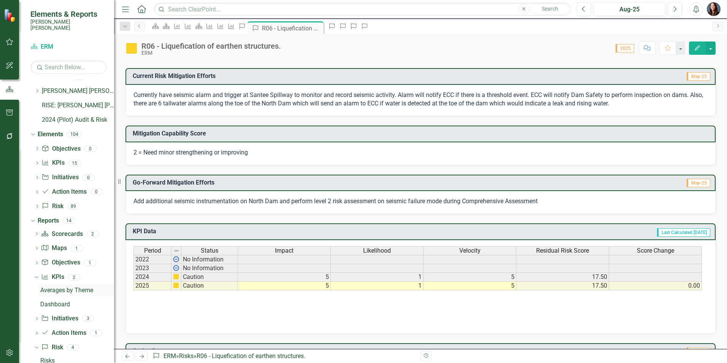
click at [70, 287] on div "Averages by Theme" at bounding box center [77, 290] width 74 height 7
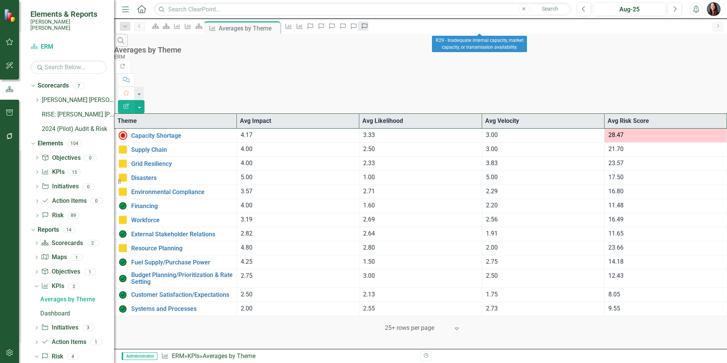
click at [369, 29] on icon "Risk" at bounding box center [365, 26] width 8 height 6
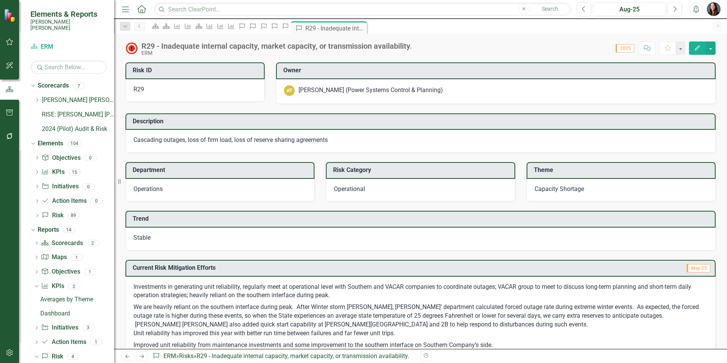
click at [0, 0] on icon "Close" at bounding box center [0, 0] width 0 height 0
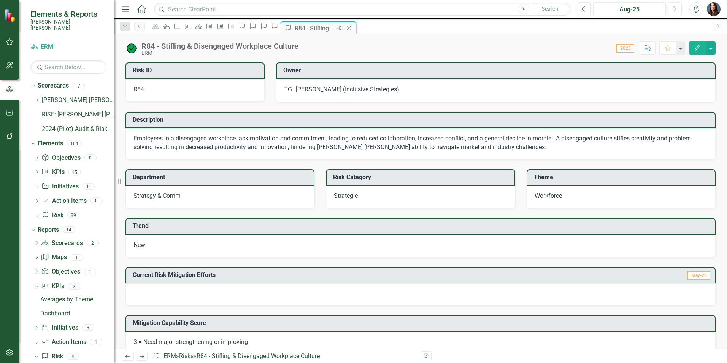
click at [353, 27] on icon "Close" at bounding box center [349, 28] width 8 height 6
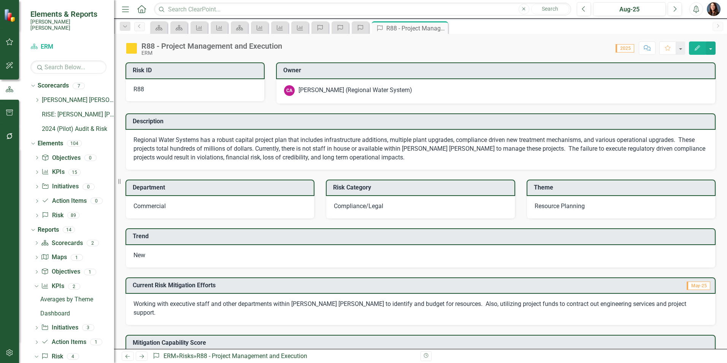
click at [0, 0] on icon at bounding box center [0, 0] width 0 height 0
click at [442, 27] on div "Scorecard Scorecard KPI KPI Scorecard KPI KPI KPI Risk Risk Risk Risk R88 - Pro…" at bounding box center [429, 27] width 560 height 12
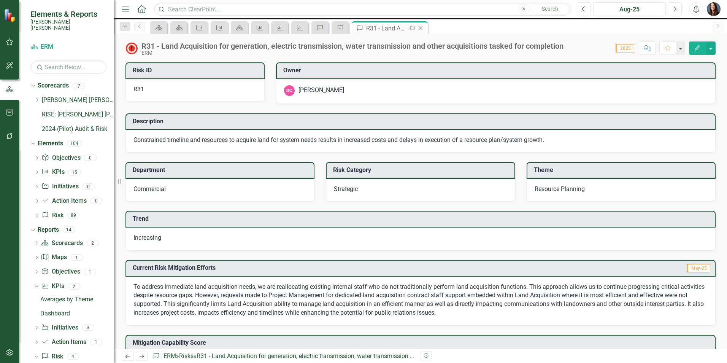
drag, startPoint x: 0, startPoint y: 0, endPoint x: 388, endPoint y: 30, distance: 388.7
click at [388, 30] on div "R31 - Land Acquisition for generation, electric transmission, water transmissio…" at bounding box center [386, 29] width 41 height 10
click at [421, 27] on icon "Close" at bounding box center [421, 28] width 8 height 6
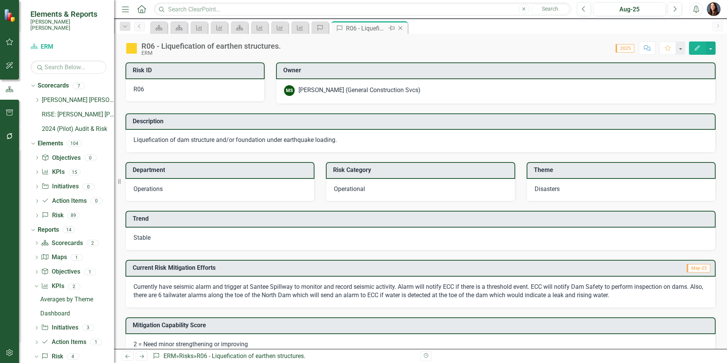
click at [374, 29] on div "R06 - Liquefication of earthen structures." at bounding box center [366, 29] width 41 height 10
click at [401, 27] on icon "Close" at bounding box center [401, 28] width 8 height 6
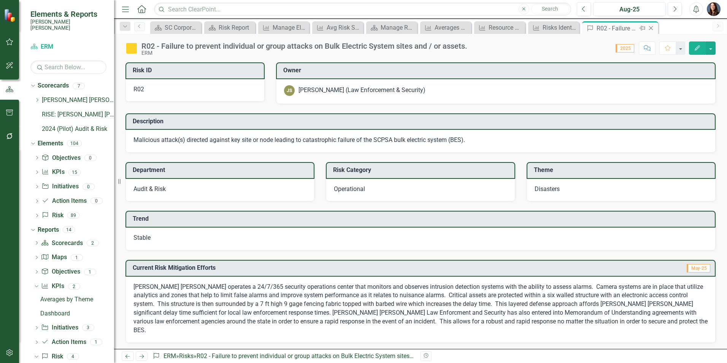
click at [652, 29] on icon at bounding box center [651, 28] width 4 height 4
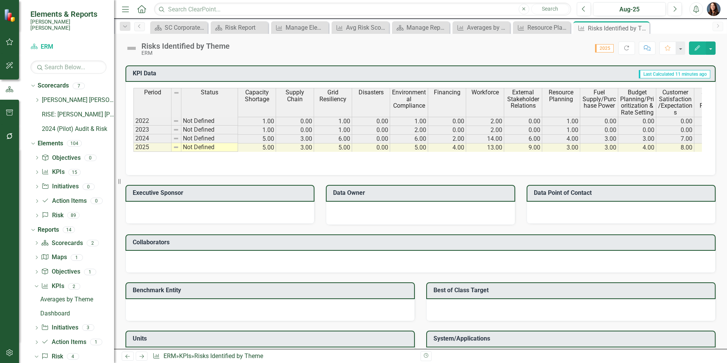
scroll to position [468, 0]
